Goal: Information Seeking & Learning: Learn about a topic

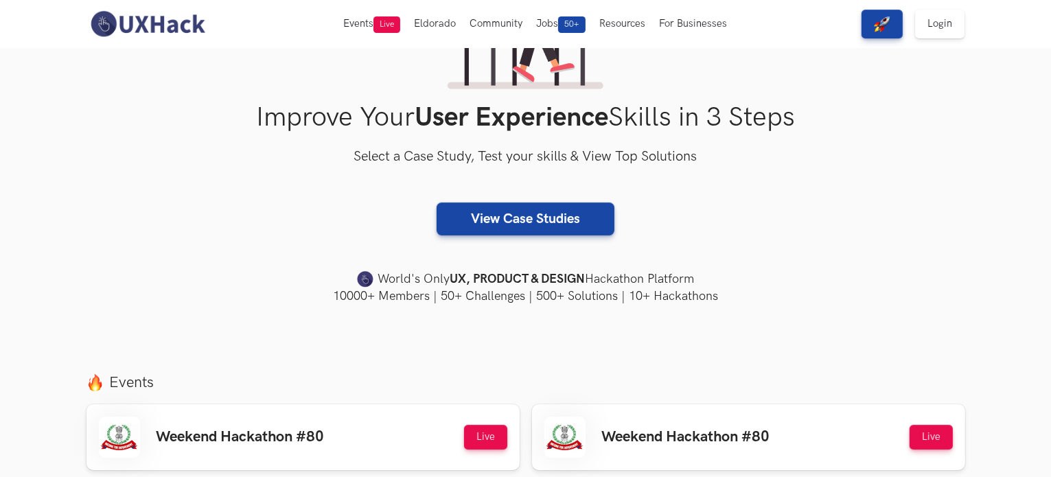
scroll to position [165, 0]
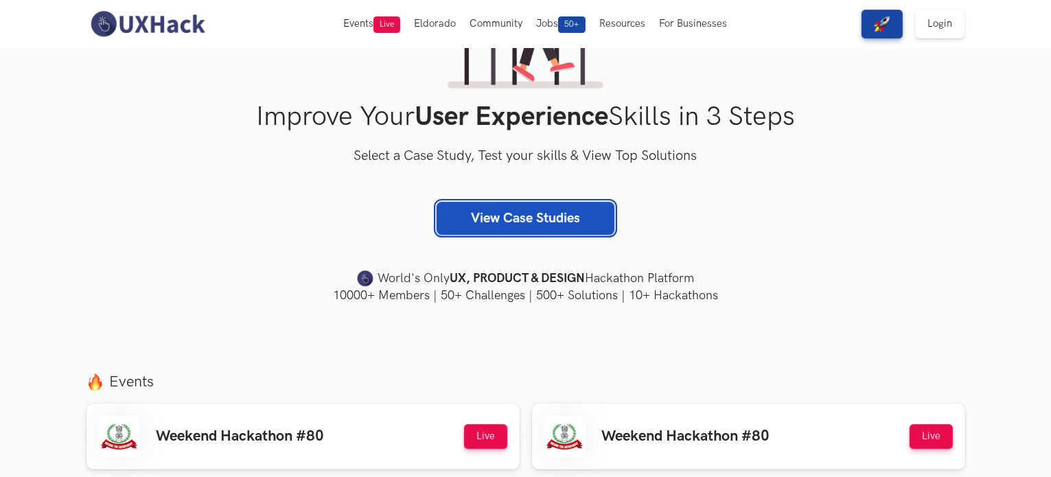
click at [509, 223] on link "View Case Studies" at bounding box center [526, 218] width 178 height 33
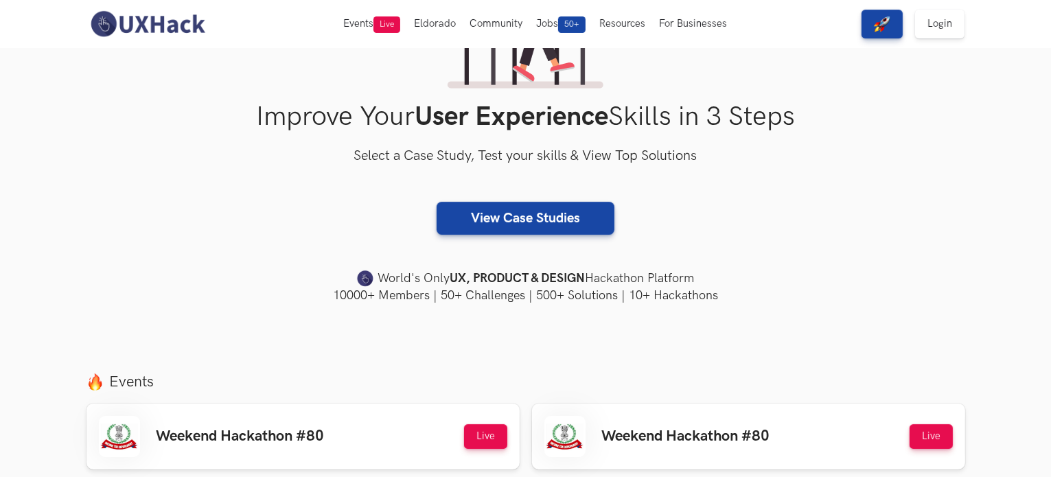
click at [242, 135] on div "Improve Your User Experience Skills in 3 Steps Select a Case Study, Test your s…" at bounding box center [526, 122] width 879 height 365
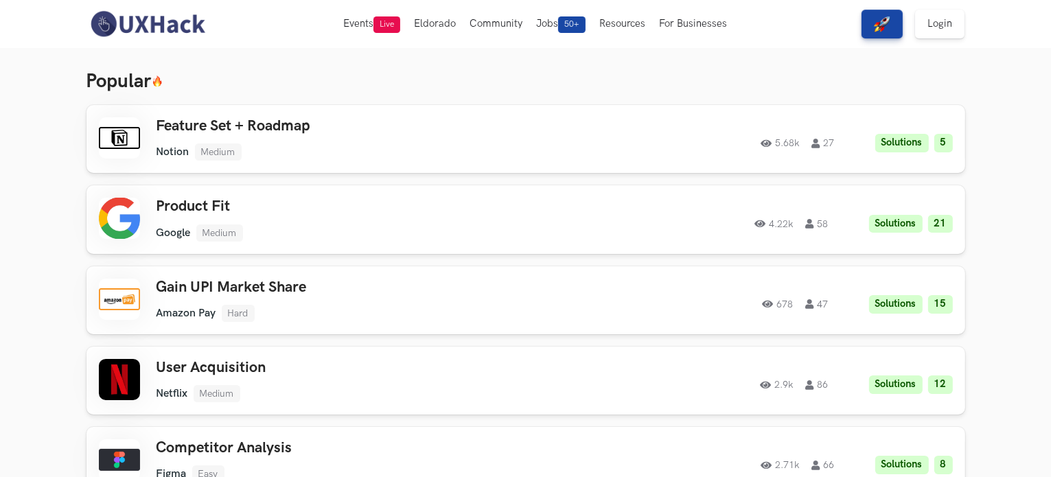
scroll to position [35, 0]
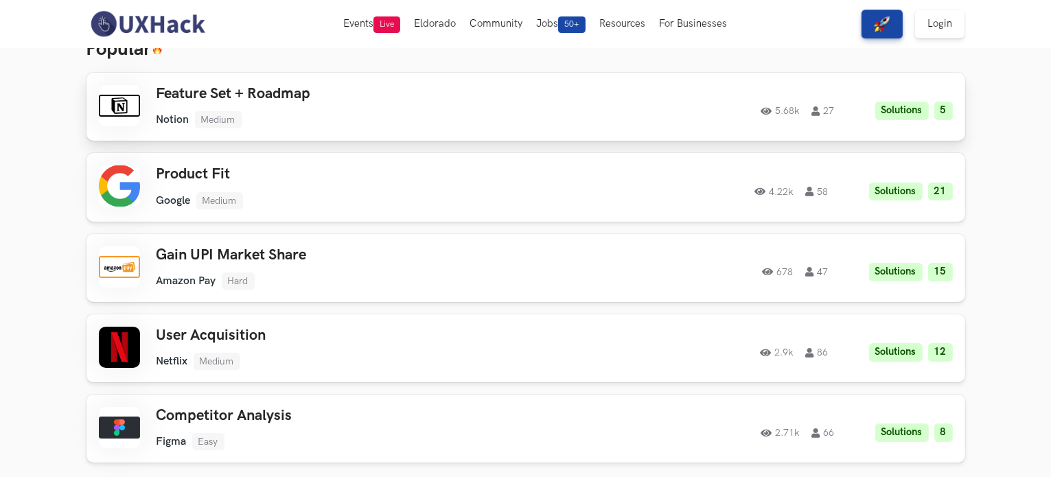
scroll to position [69, 0]
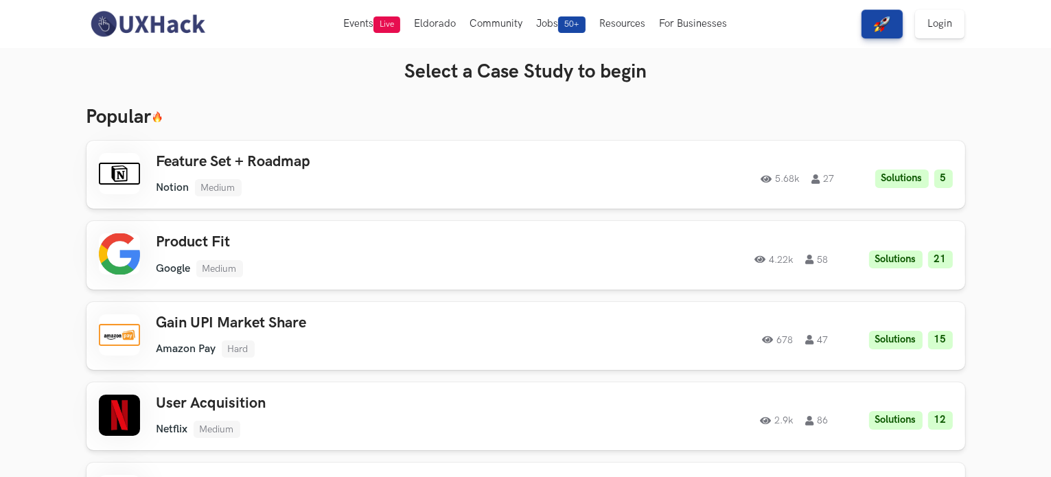
scroll to position [0, 0]
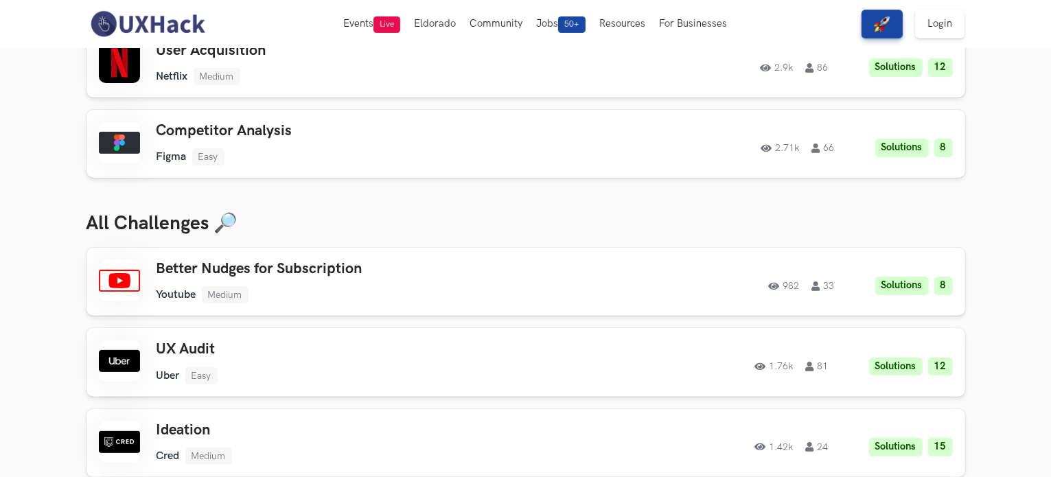
scroll to position [255, 0]
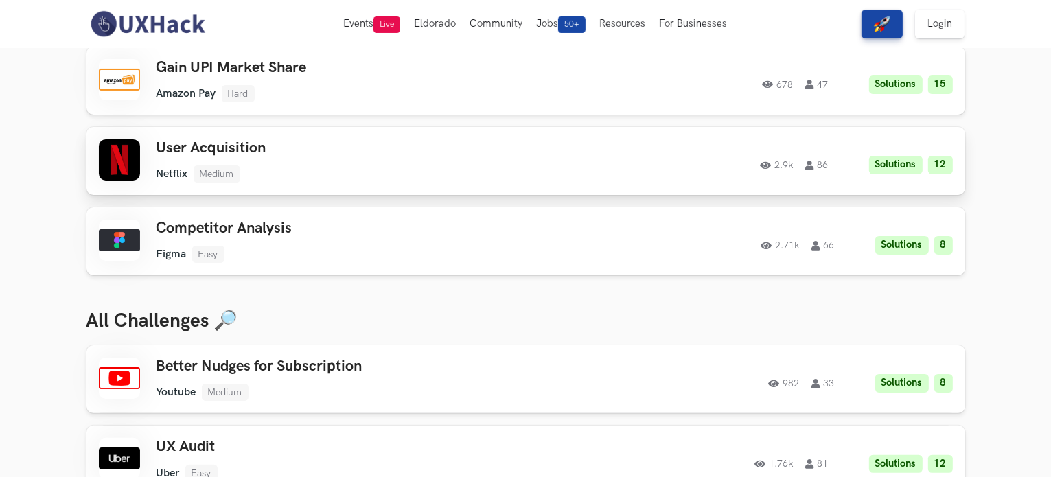
click at [294, 154] on h3 "User Acquisition" at bounding box center [352, 148] width 390 height 18
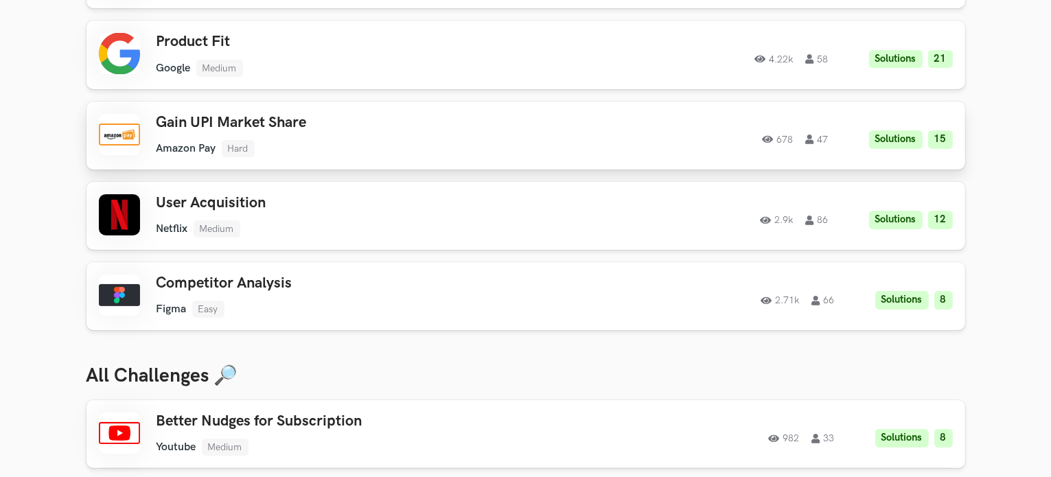
scroll to position [195, 0]
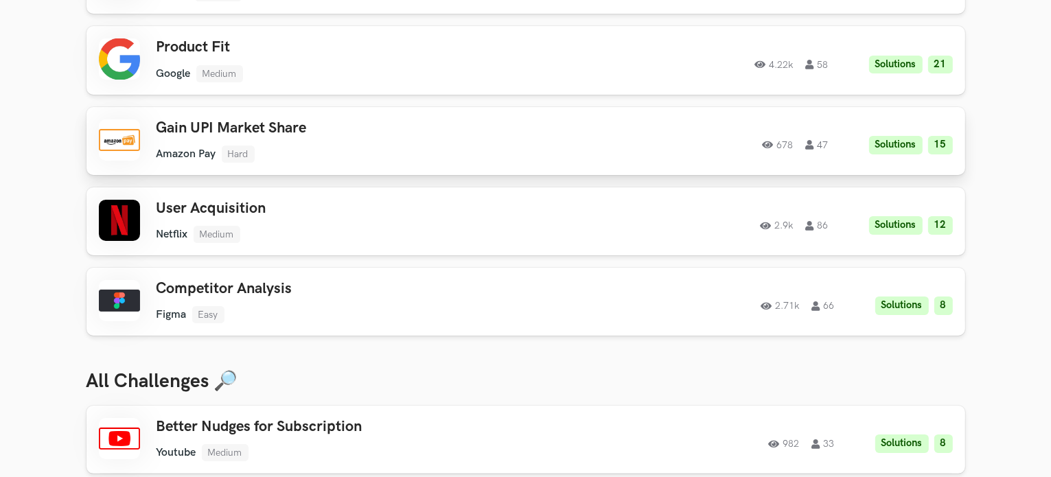
click at [355, 241] on ul "Netflix Medium" at bounding box center [352, 234] width 390 height 17
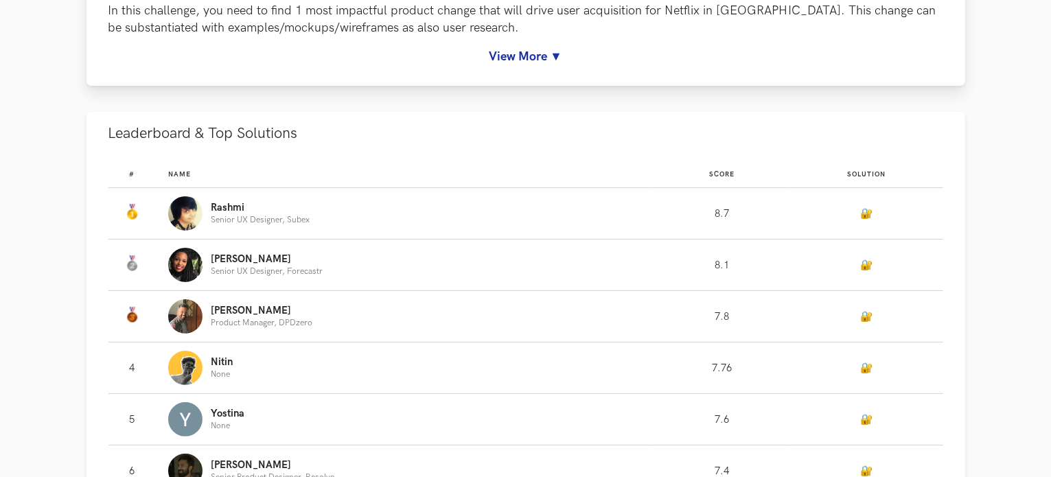
scroll to position [302, 0]
click at [536, 52] on link "View More ▼" at bounding box center [525, 55] width 835 height 14
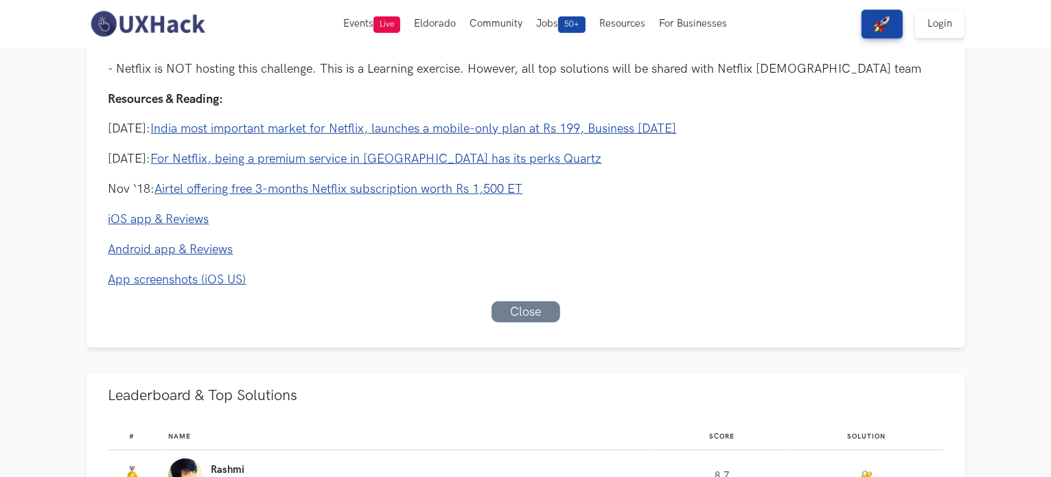
scroll to position [578, 0]
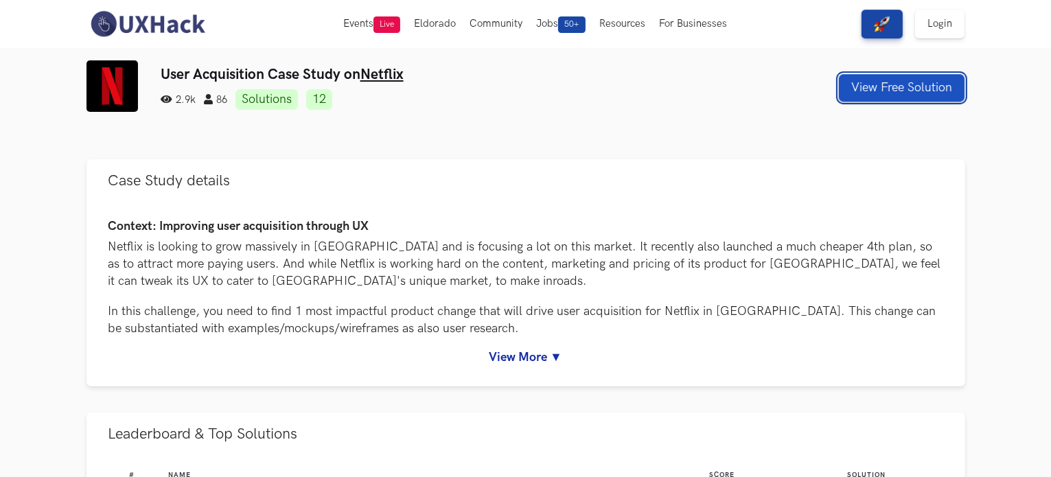
click at [927, 94] on button "View Free Solution" at bounding box center [902, 87] width 126 height 27
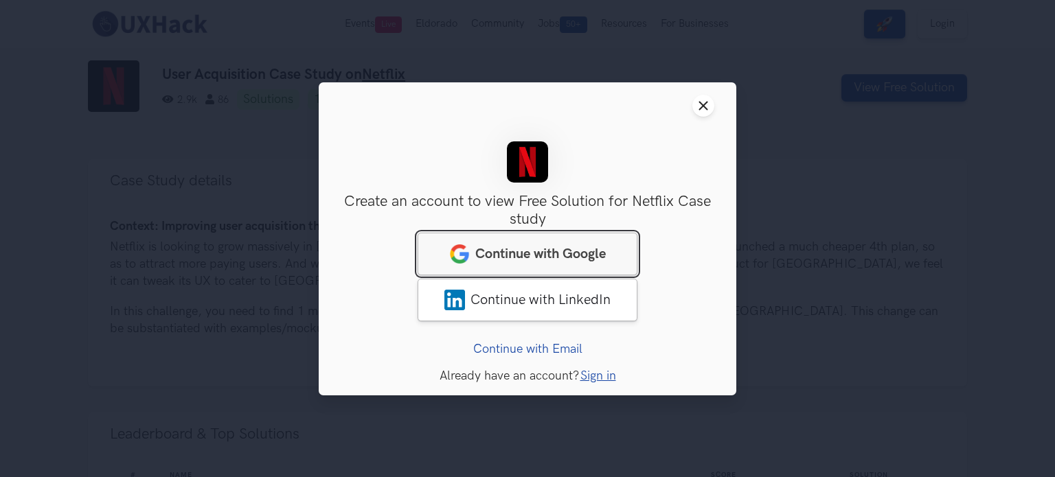
click at [552, 263] on link "Continue with Google" at bounding box center [527, 253] width 220 height 43
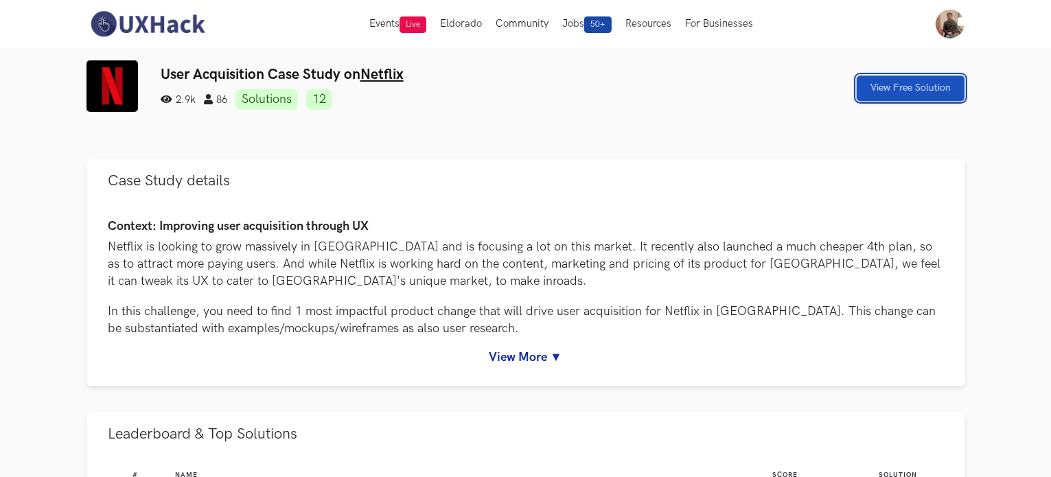
click at [946, 84] on link "View Free Solution" at bounding box center [911, 88] width 108 height 25
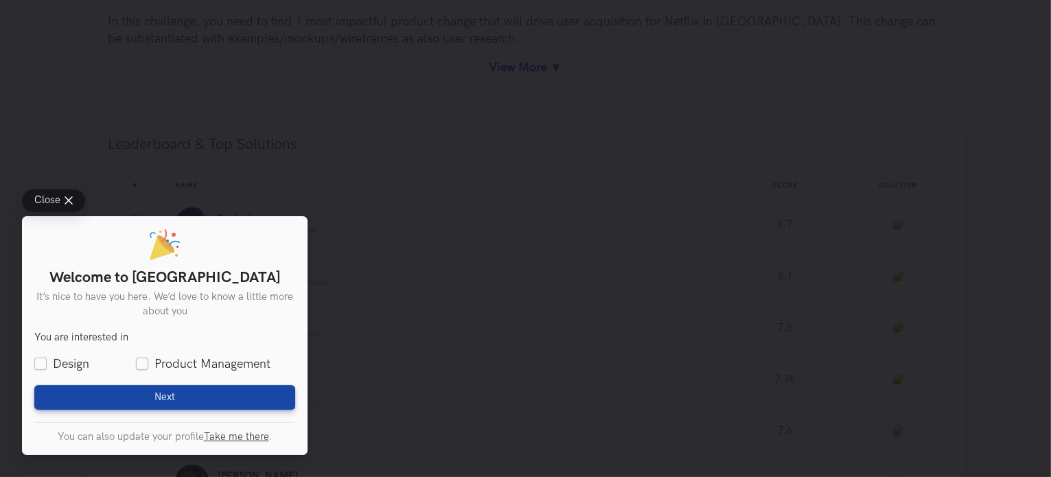
scroll to position [483, 0]
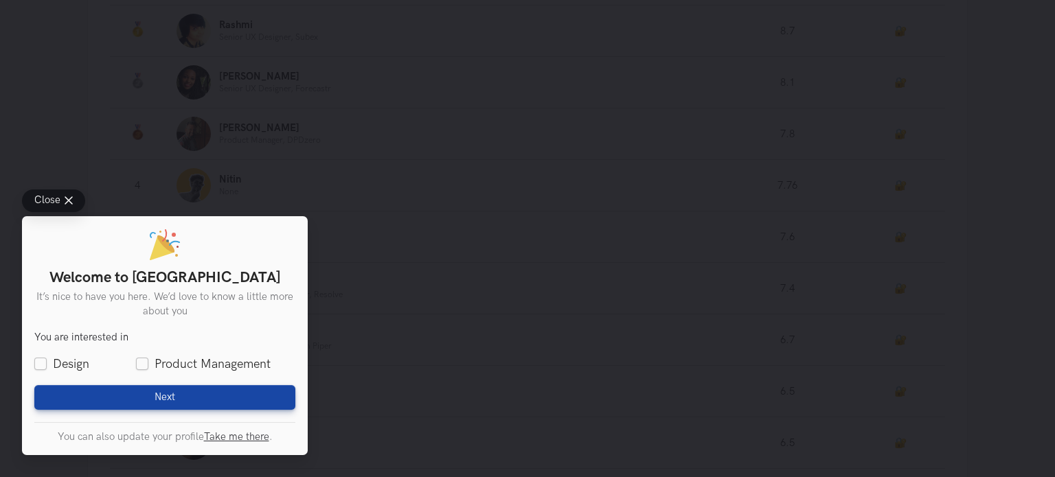
click at [66, 202] on icon at bounding box center [69, 200] width 8 height 8
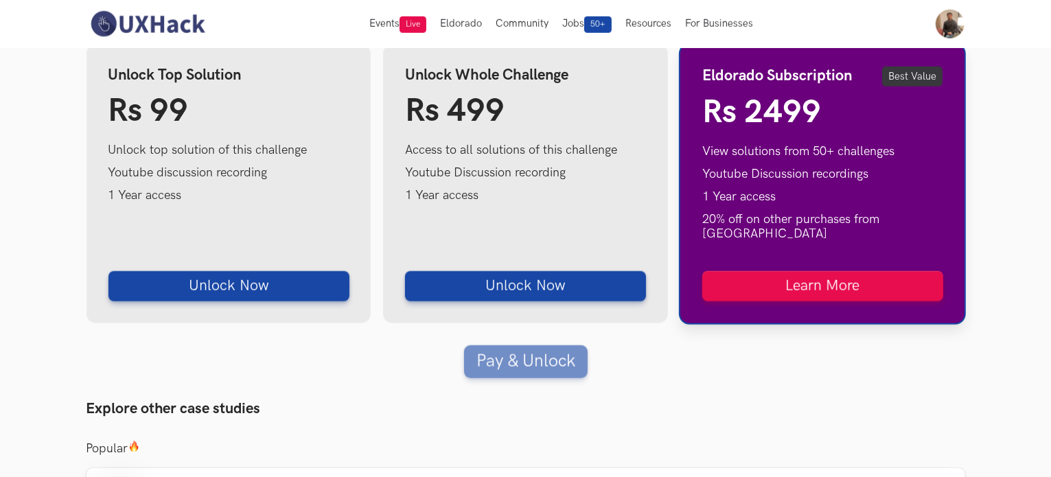
scroll to position [1127, 0]
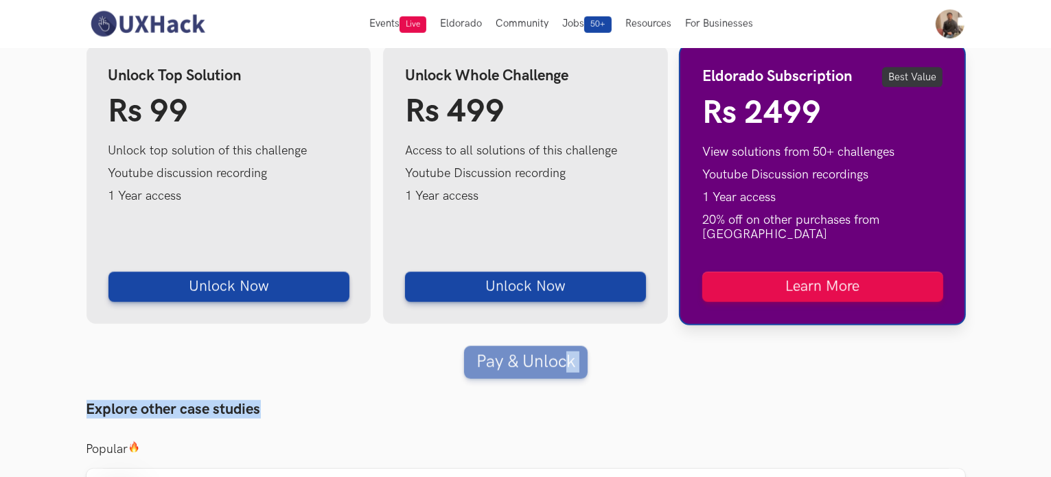
drag, startPoint x: 527, startPoint y: 371, endPoint x: 566, endPoint y: 325, distance: 60.4
click at [566, 325] on div "User Acquisition Case Study on Netflix 2.9k 86 Solutions 12 View Free Solution …" at bounding box center [526, 292] width 879 height 2719
